Goal: Information Seeking & Learning: Find specific fact

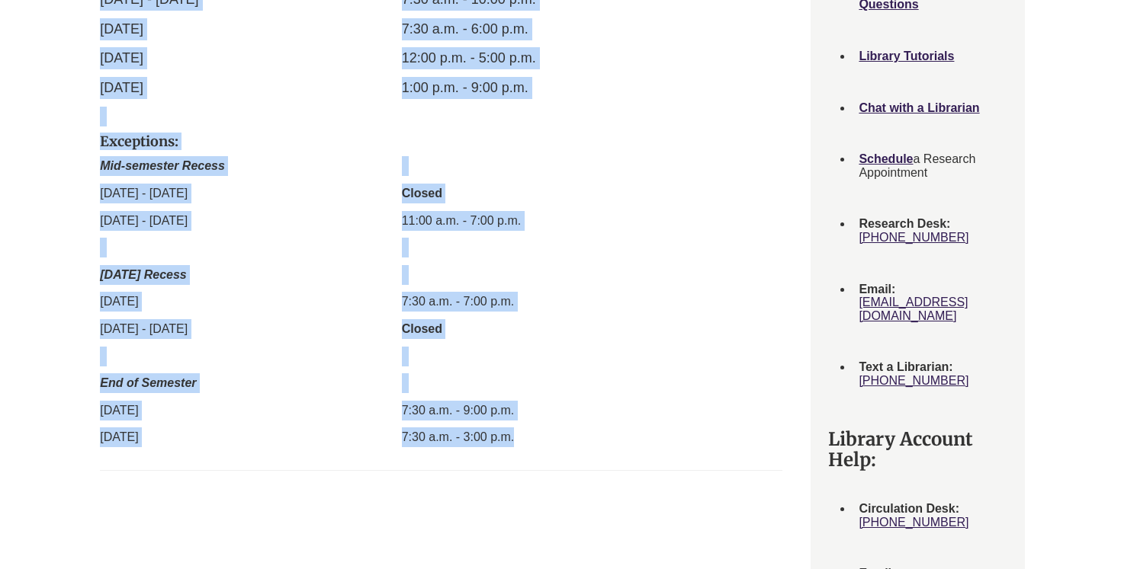
scroll to position [736, 0]
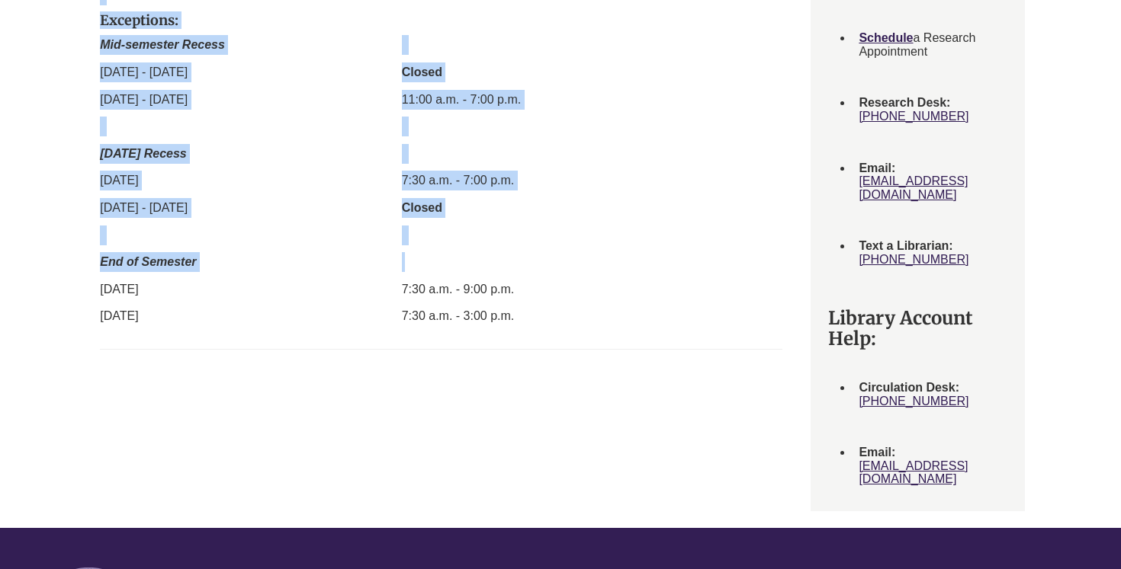
drag, startPoint x: 915, startPoint y: 274, endPoint x: 634, endPoint y: 261, distance: 281.6
click at [634, 261] on div "Week at a glance Weekly Hours Monthly Hours Events Calendar Display of Opening …" at bounding box center [560, 39] width 930 height 980
click at [634, 261] on p "Schedule" at bounding box center [541, 262] width 278 height 20
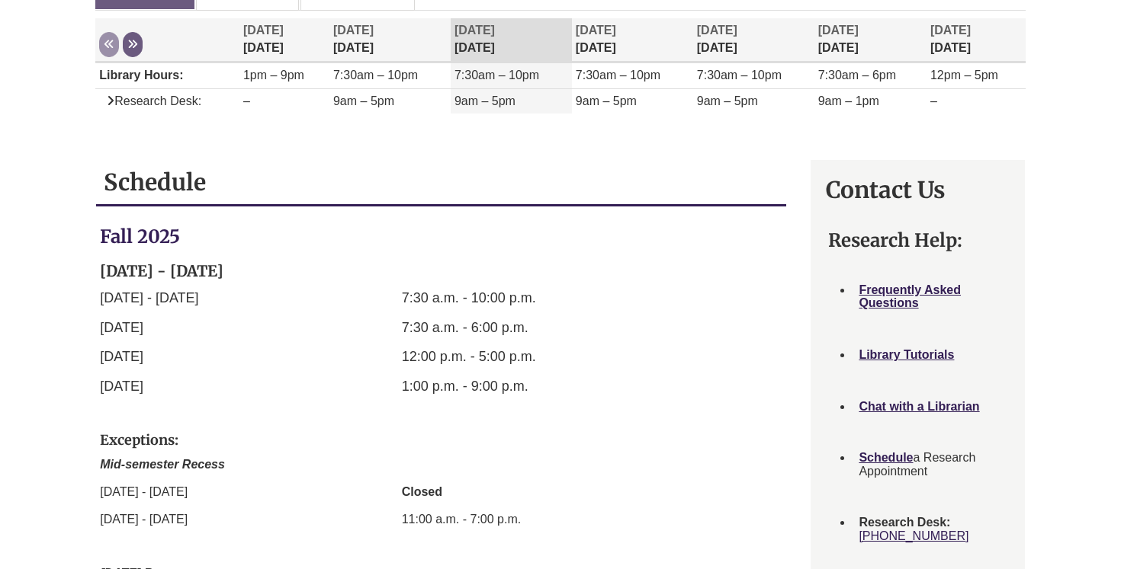
scroll to position [99, 0]
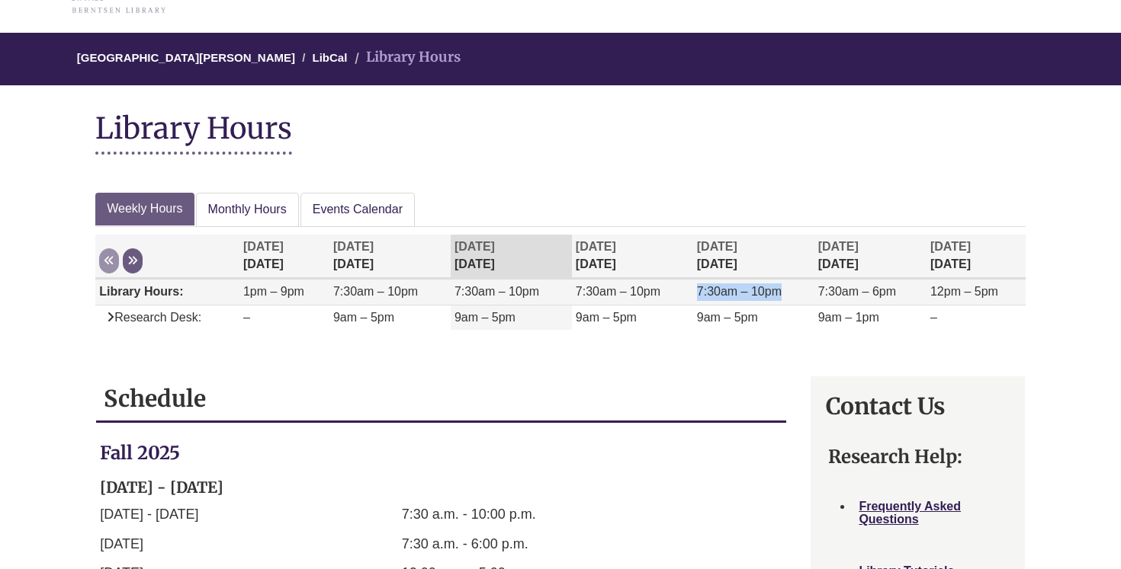
drag, startPoint x: 919, startPoint y: 281, endPoint x: 759, endPoint y: 282, distance: 160.9
click at [759, 282] on tr "Library Hours: 1pm – 9pm 7:30am – 10pm 7:30am – 10pm 7:30am – 10pm 7:30am – 10p…" at bounding box center [560, 292] width 930 height 26
click at [759, 282] on td "7:30am – 10pm" at bounding box center [753, 292] width 121 height 26
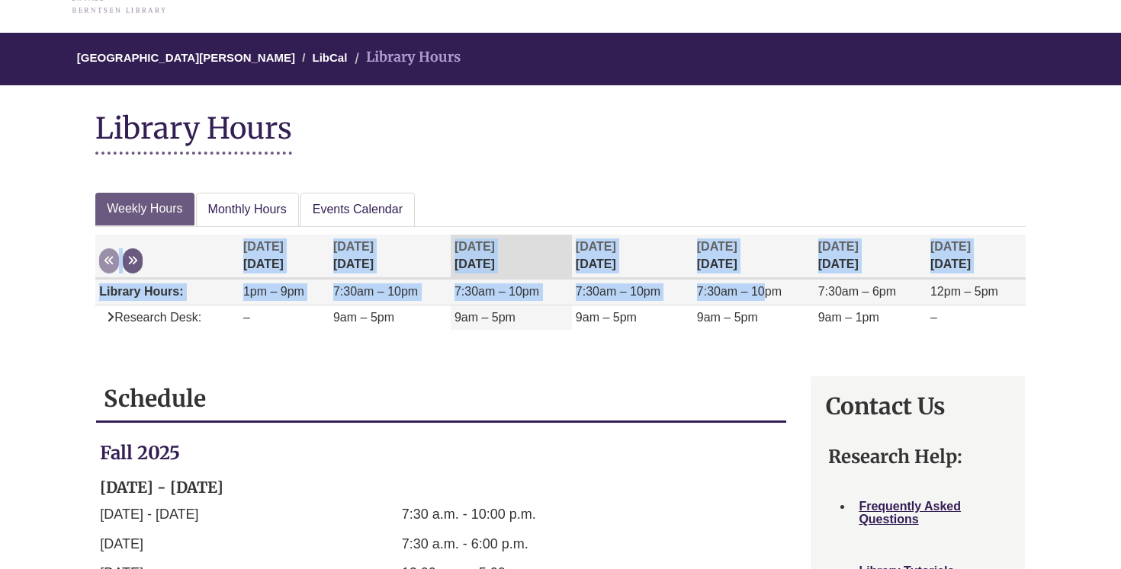
drag, startPoint x: 762, startPoint y: 286, endPoint x: 868, endPoint y: 278, distance: 106.2
click at [868, 279] on tr "Library Hours: 1pm – 9pm 7:30am – 10pm 7:30am – 10pm 7:30am – 10pm 7:30am – 10p…" at bounding box center [560, 292] width 930 height 26
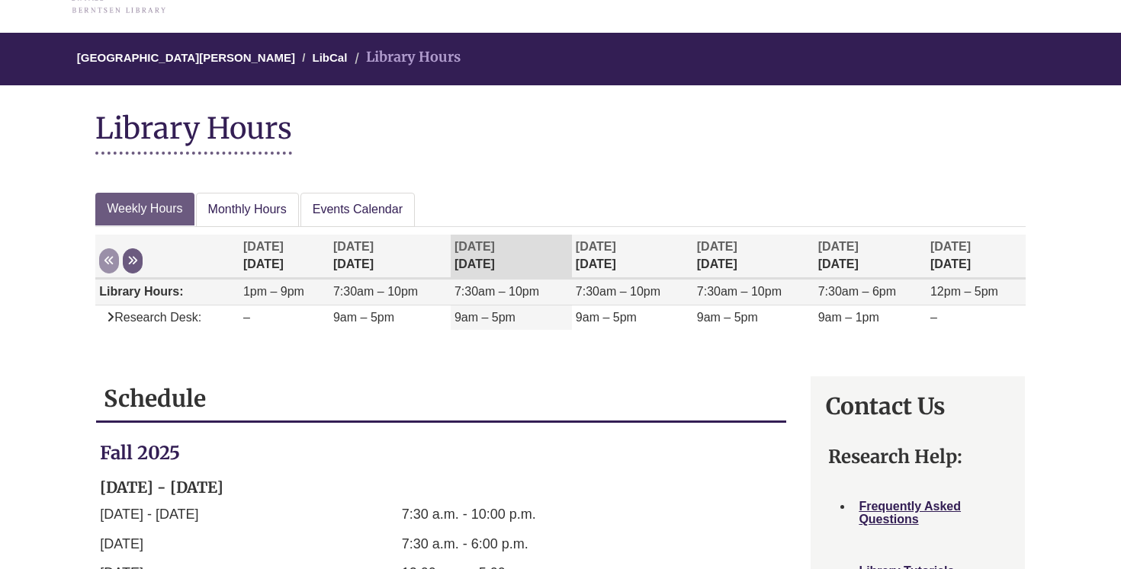
click at [868, 279] on td "7:30am – 6pm" at bounding box center [870, 292] width 112 height 26
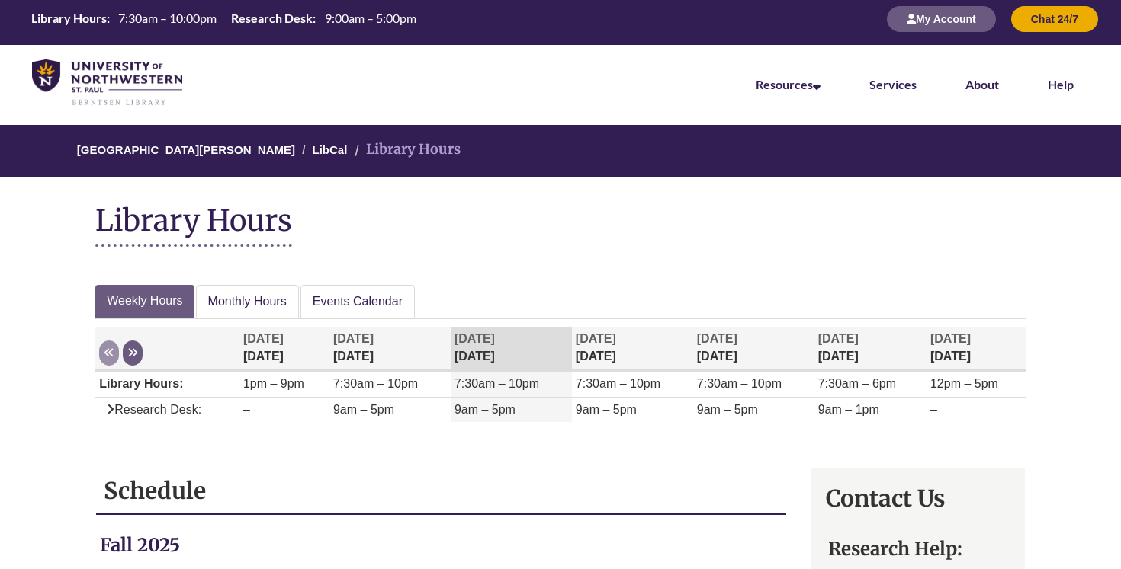
scroll to position [0, 0]
